Goal: Answer question/provide support

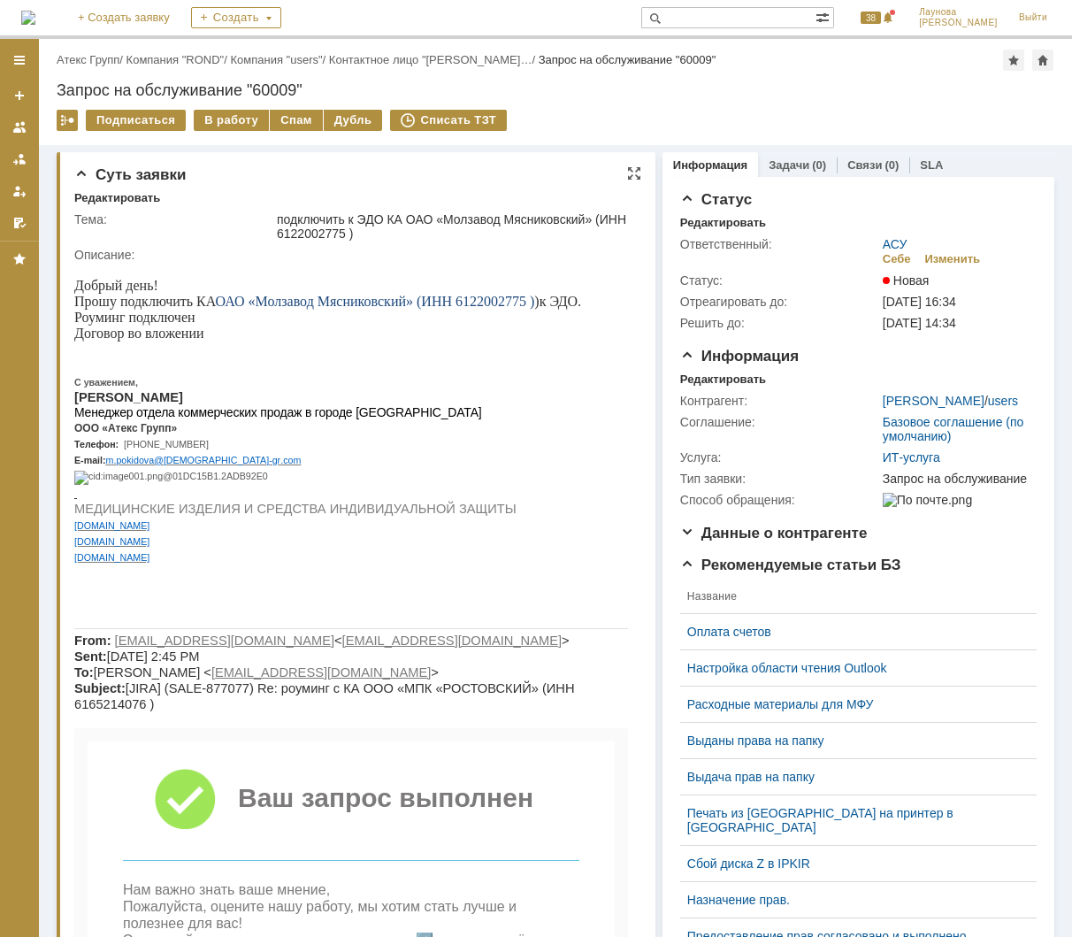
click at [503, 308] on span "ОАО «Молзавод Мясниковский» (ИНН 6122002775 )" at bounding box center [375, 301] width 319 height 15
copy span "6122002775"
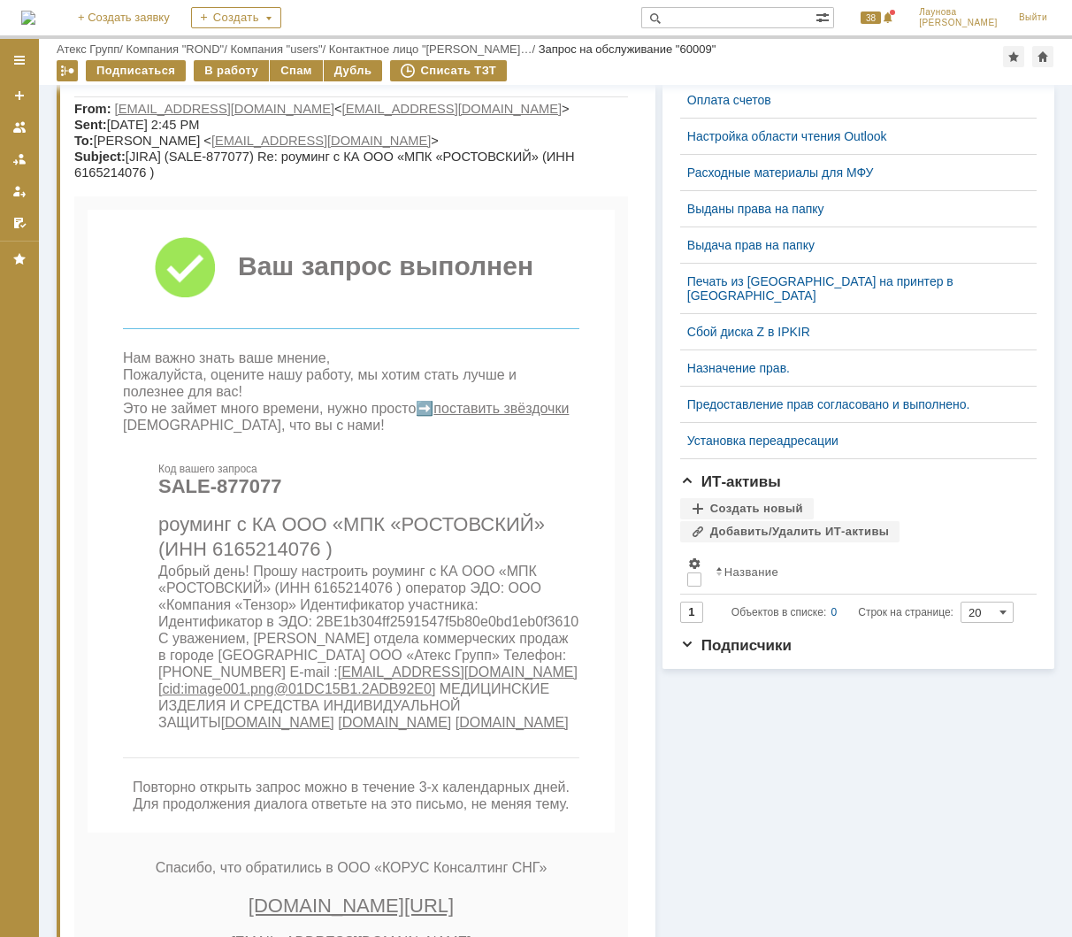
scroll to position [235, 0]
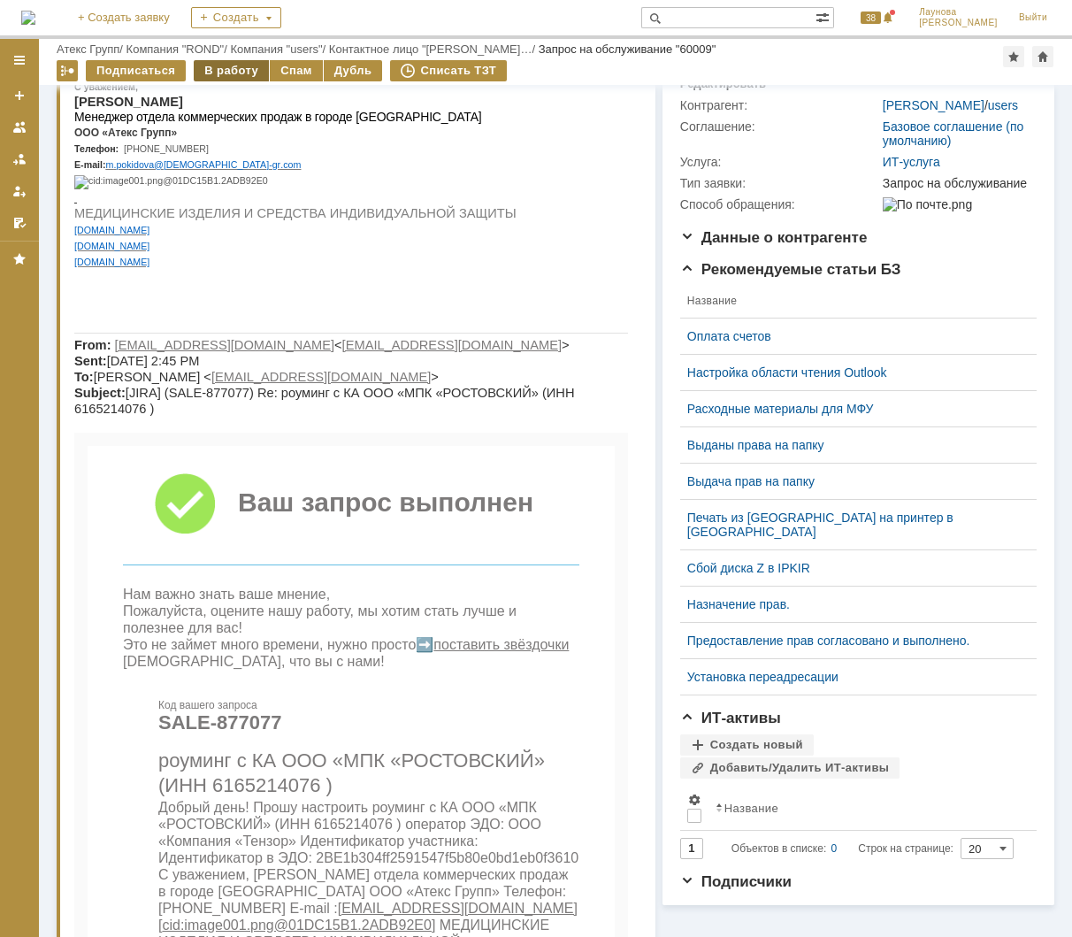
click at [243, 72] on div "В работу" at bounding box center [231, 70] width 75 height 21
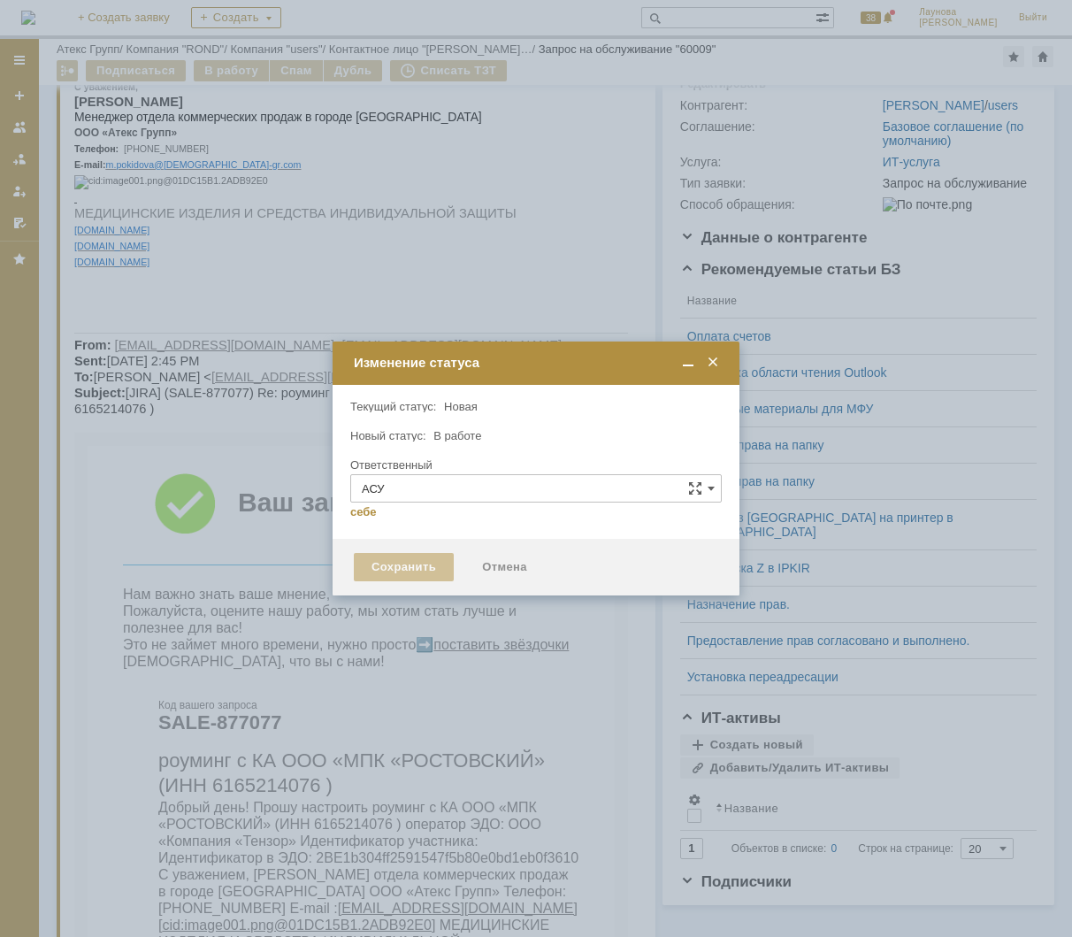
type input "[PERSON_NAME]"
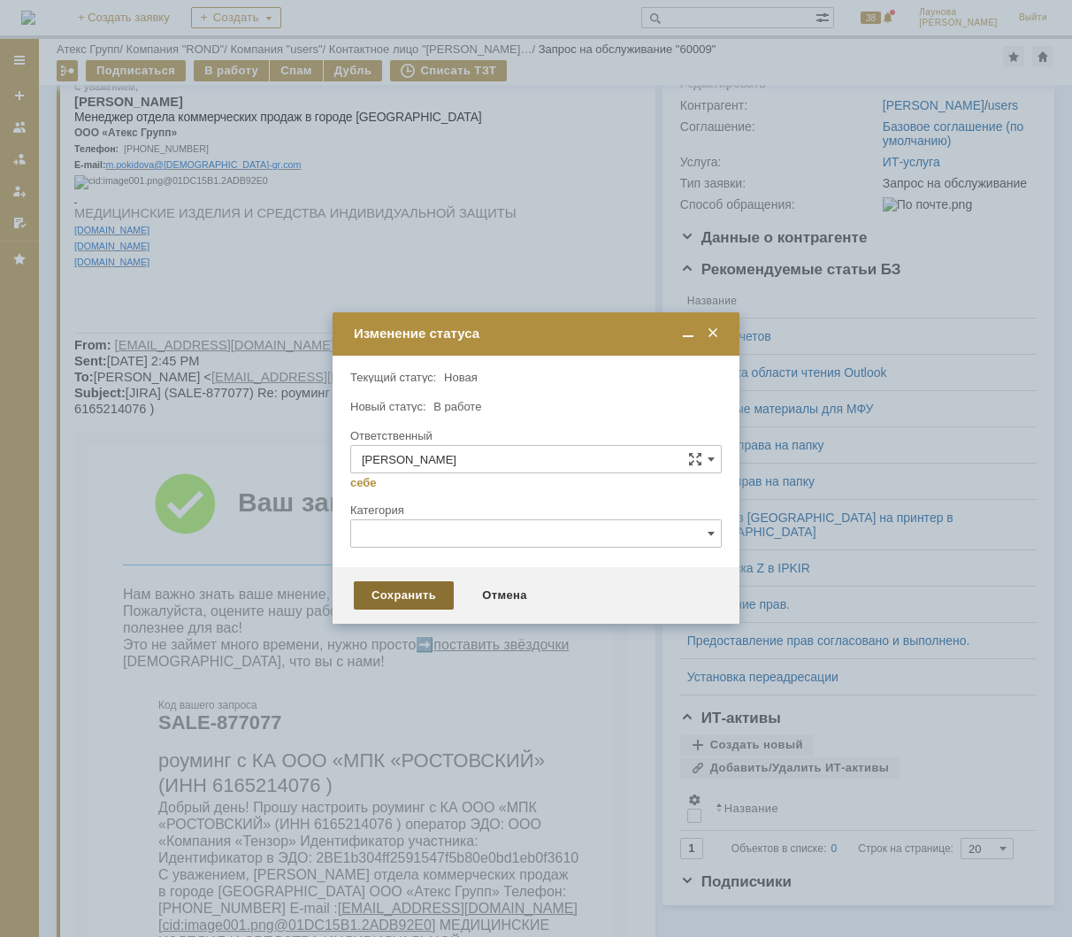
click at [404, 591] on div "Сохранить" at bounding box center [404, 595] width 100 height 28
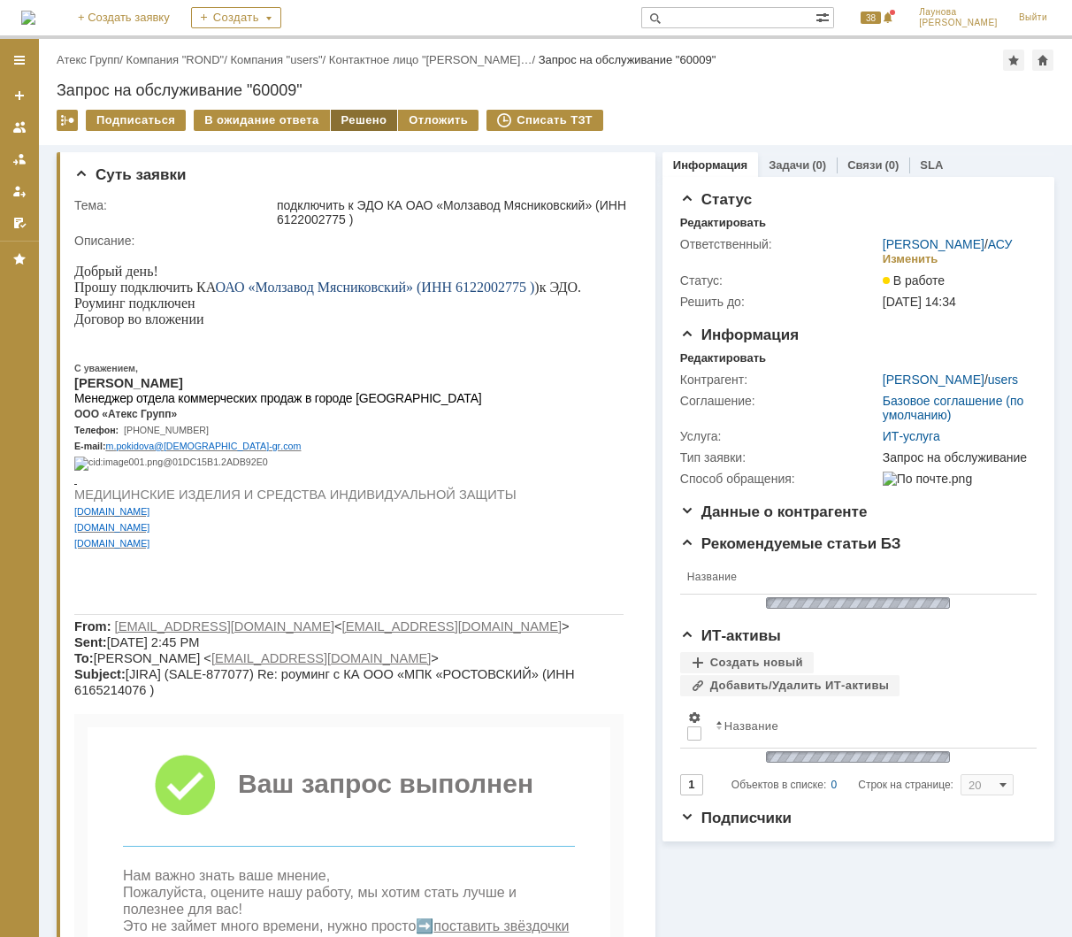
scroll to position [0, 0]
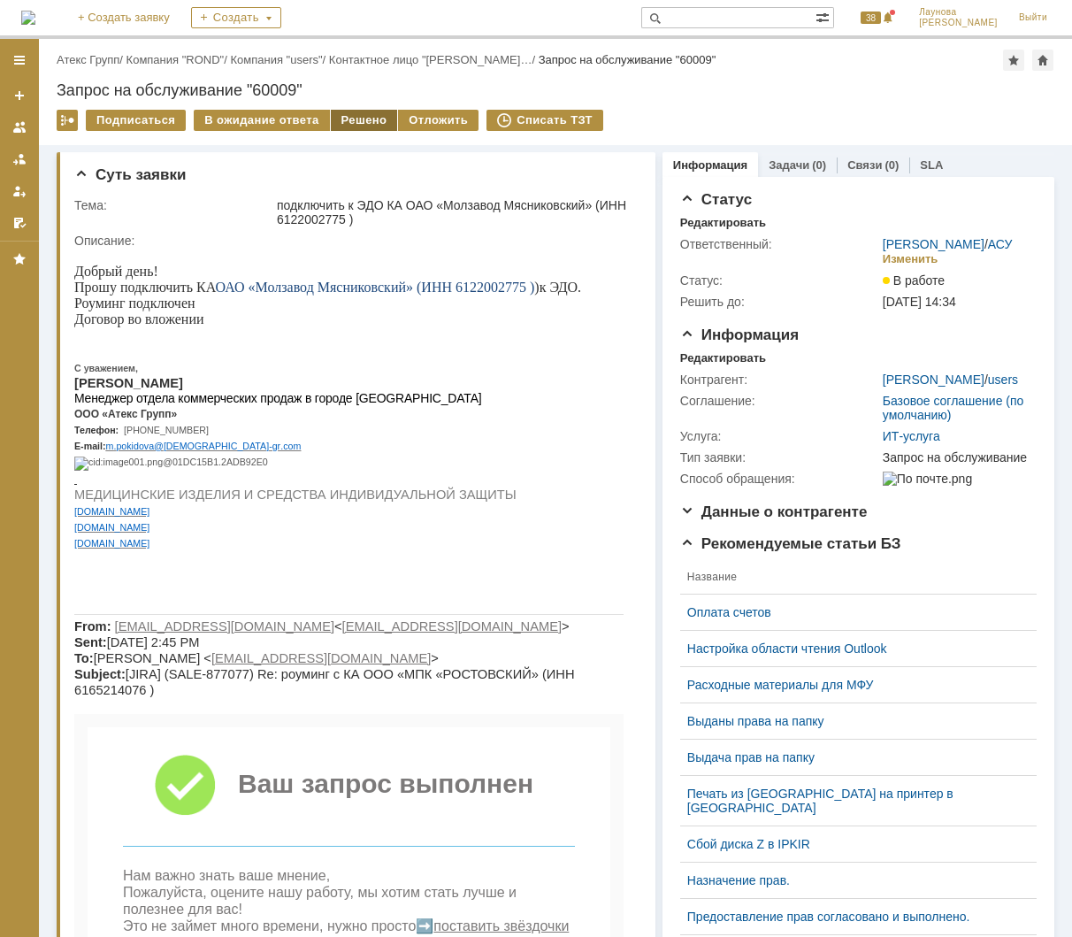
click at [357, 116] on div "Решено" at bounding box center [364, 120] width 67 height 21
